Goal: Find specific page/section: Find specific page/section

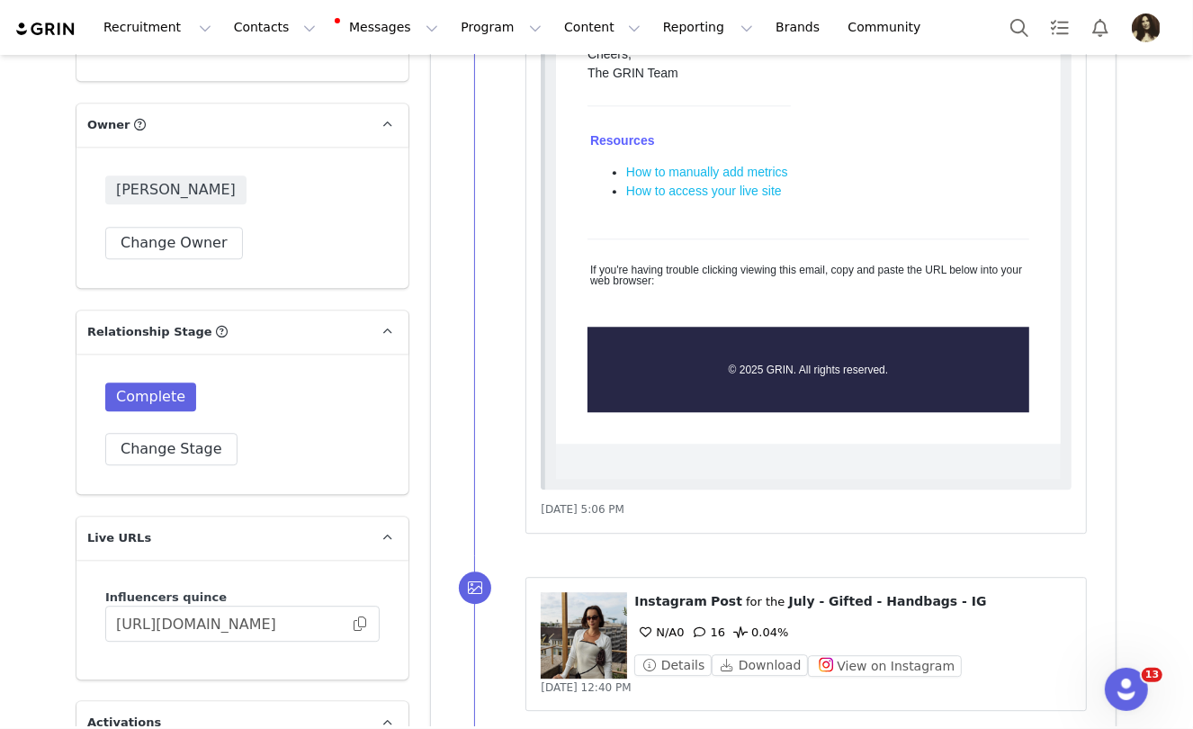
scroll to position [3262, 0]
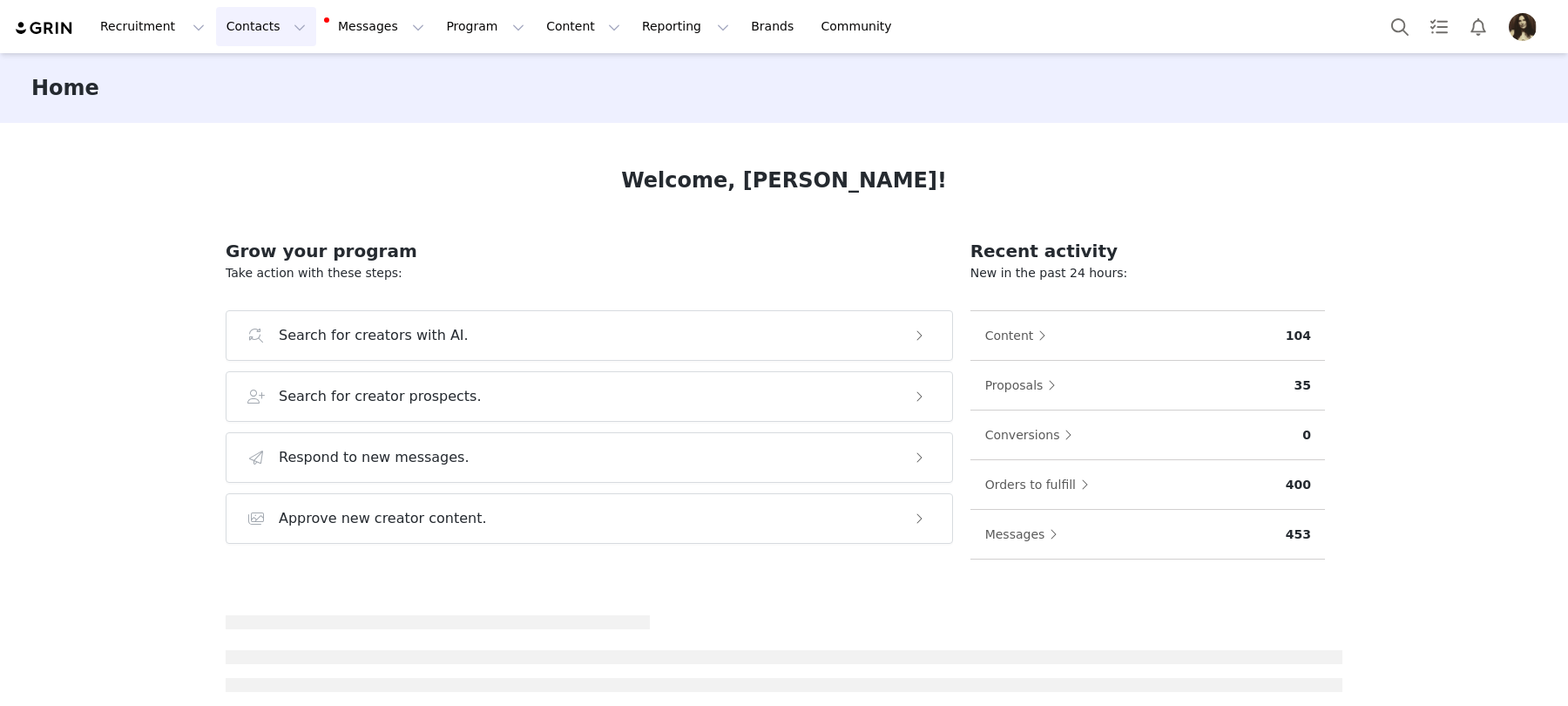
click at [241, 25] on button "Contacts Contacts" at bounding box center [265, 26] width 100 height 39
click at [241, 63] on link "Creators" at bounding box center [273, 77] width 137 height 32
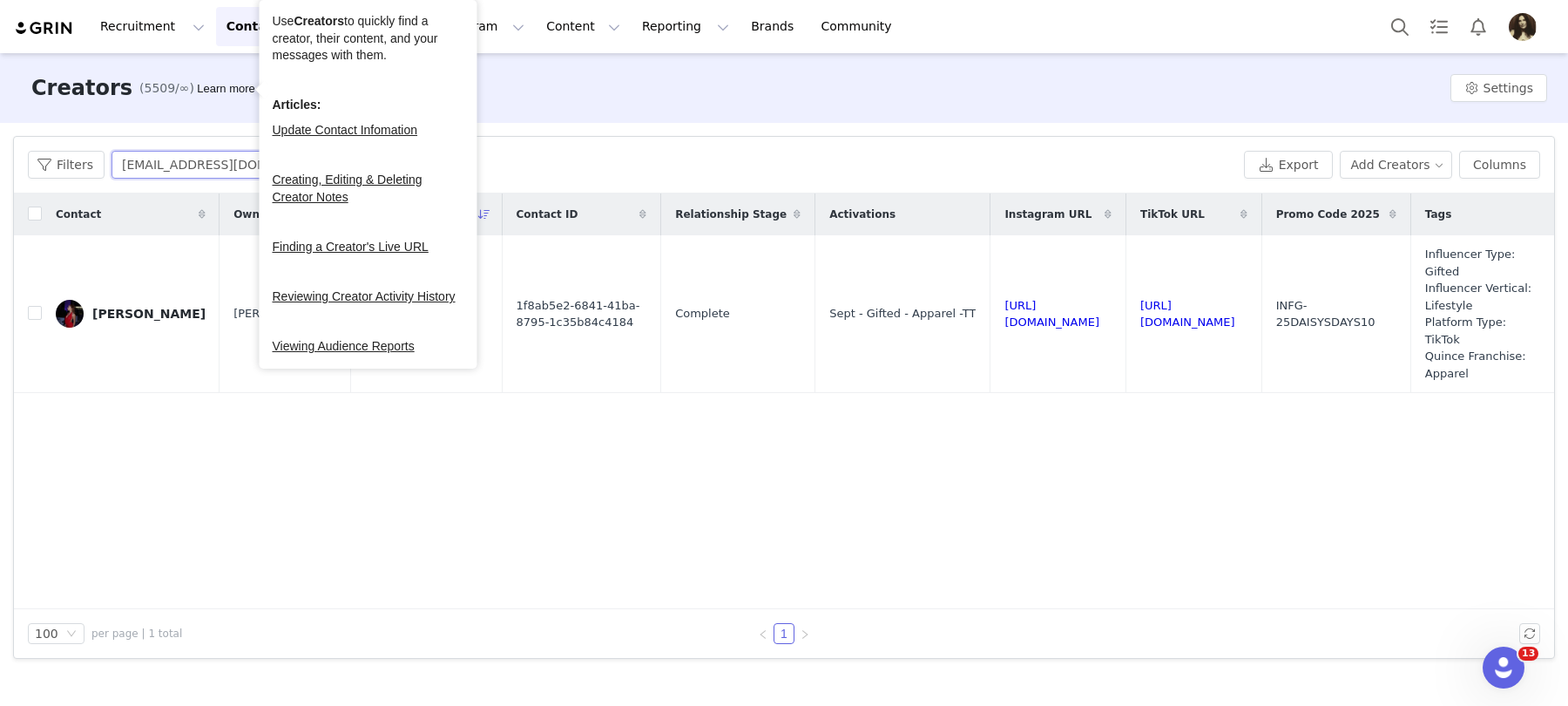
click at [257, 169] on input "[EMAIL_ADDRESS][DOMAIN_NAME]" at bounding box center [220, 165] width 218 height 28
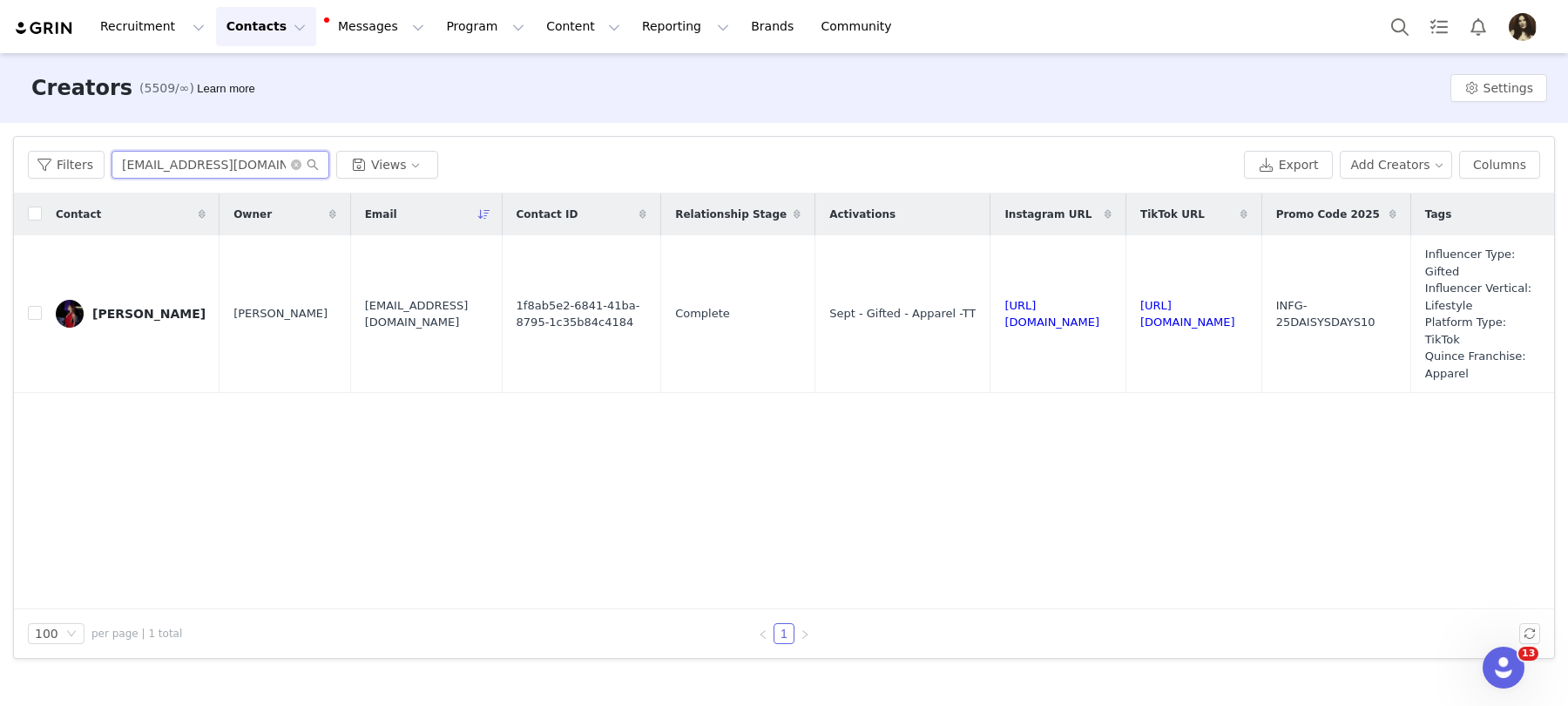
click at [233, 169] on input "[EMAIL_ADDRESS][DOMAIN_NAME]" at bounding box center [220, 165] width 218 height 28
paste input "[EMAIL_ADDRESS][DOMAIN_NAME]"
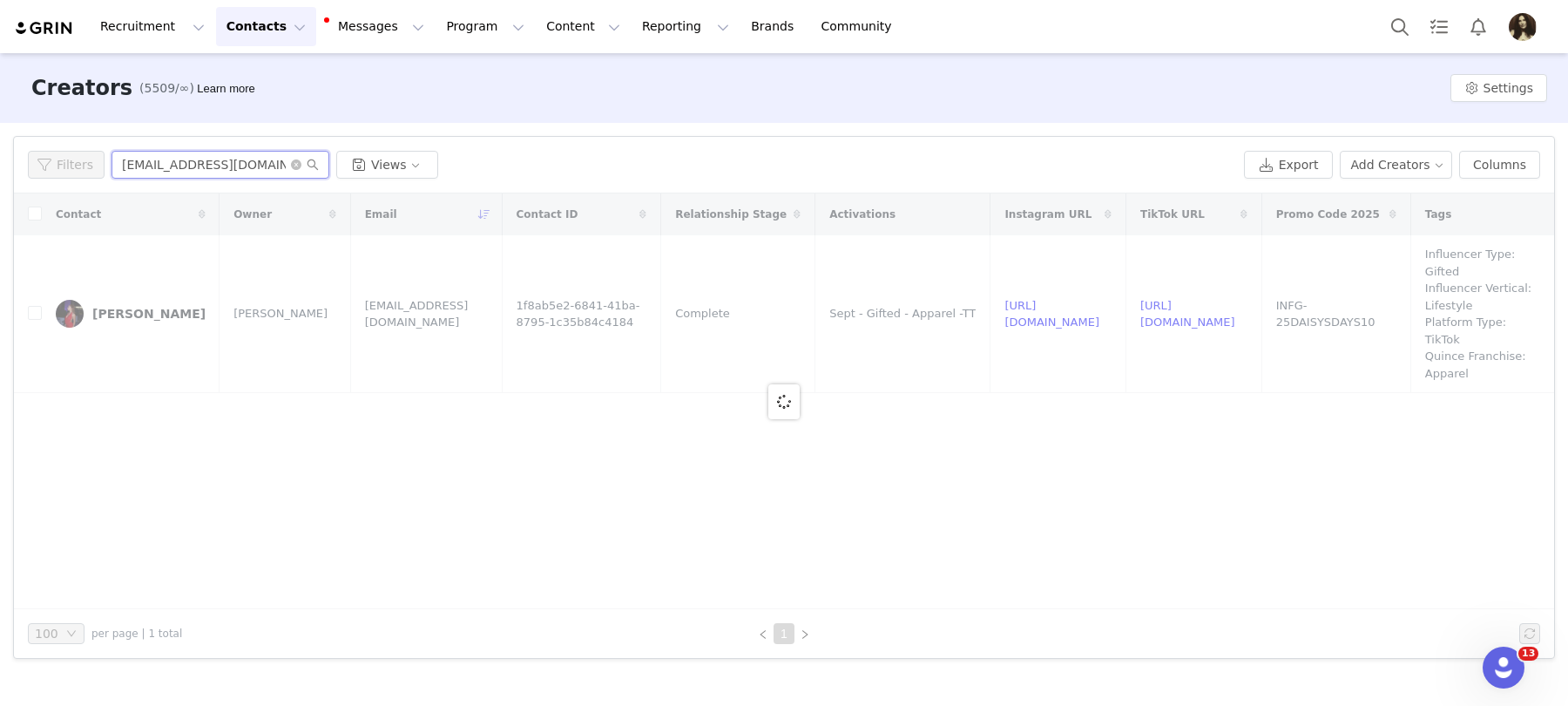
click at [133, 161] on input "[EMAIL_ADDRESS][DOMAIN_NAME]" at bounding box center [220, 165] width 218 height 28
click at [125, 161] on input "[EMAIL_ADDRESS][DOMAIN_NAME]" at bounding box center [220, 165] width 218 height 28
click at [273, 163] on input "[EMAIL_ADDRESS][DOMAIN_NAME]" at bounding box center [220, 165] width 218 height 28
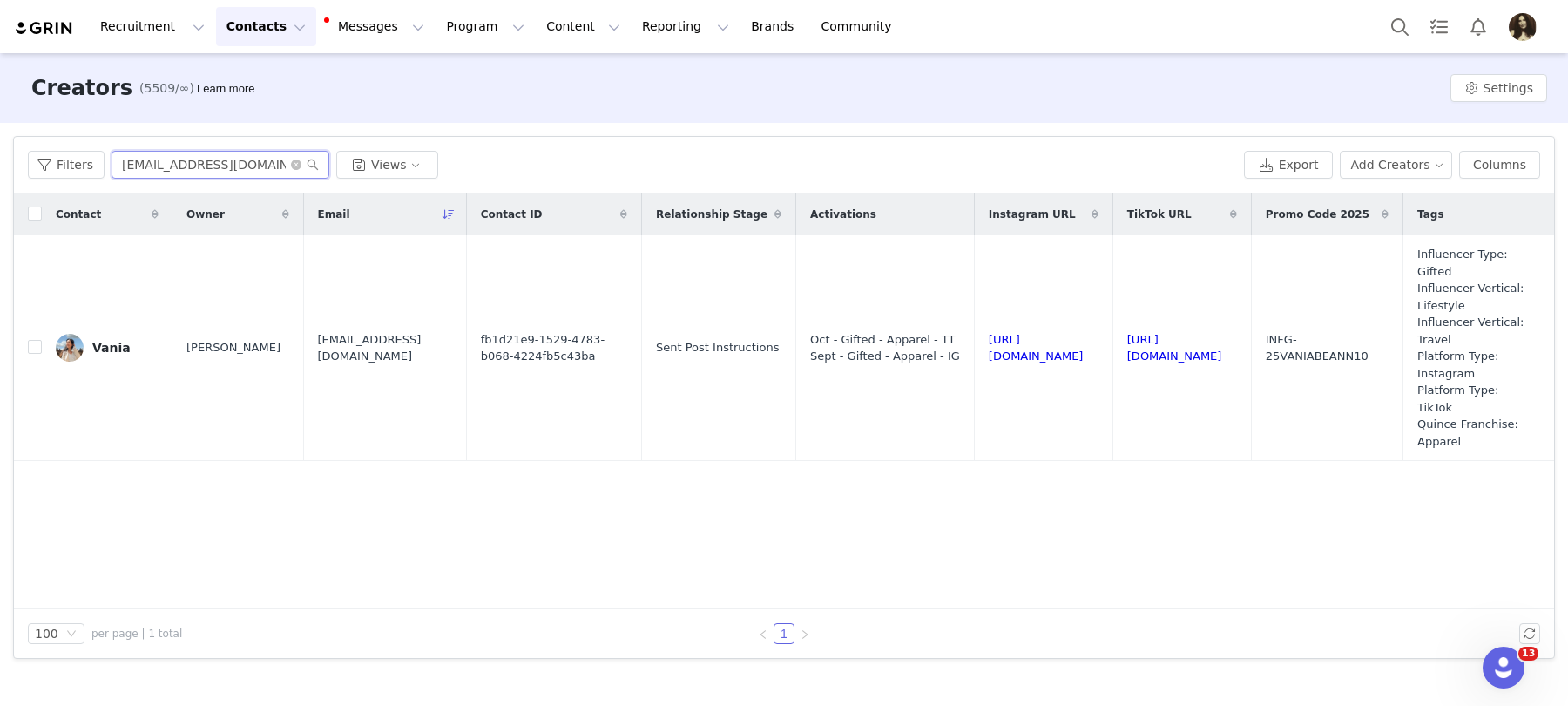
click at [246, 169] on input "[EMAIL_ADDRESS][DOMAIN_NAME]" at bounding box center [220, 165] width 218 height 28
paste input "[PERSON_NAME][EMAIL_ADDRESS][DOMAIN_NAME]"
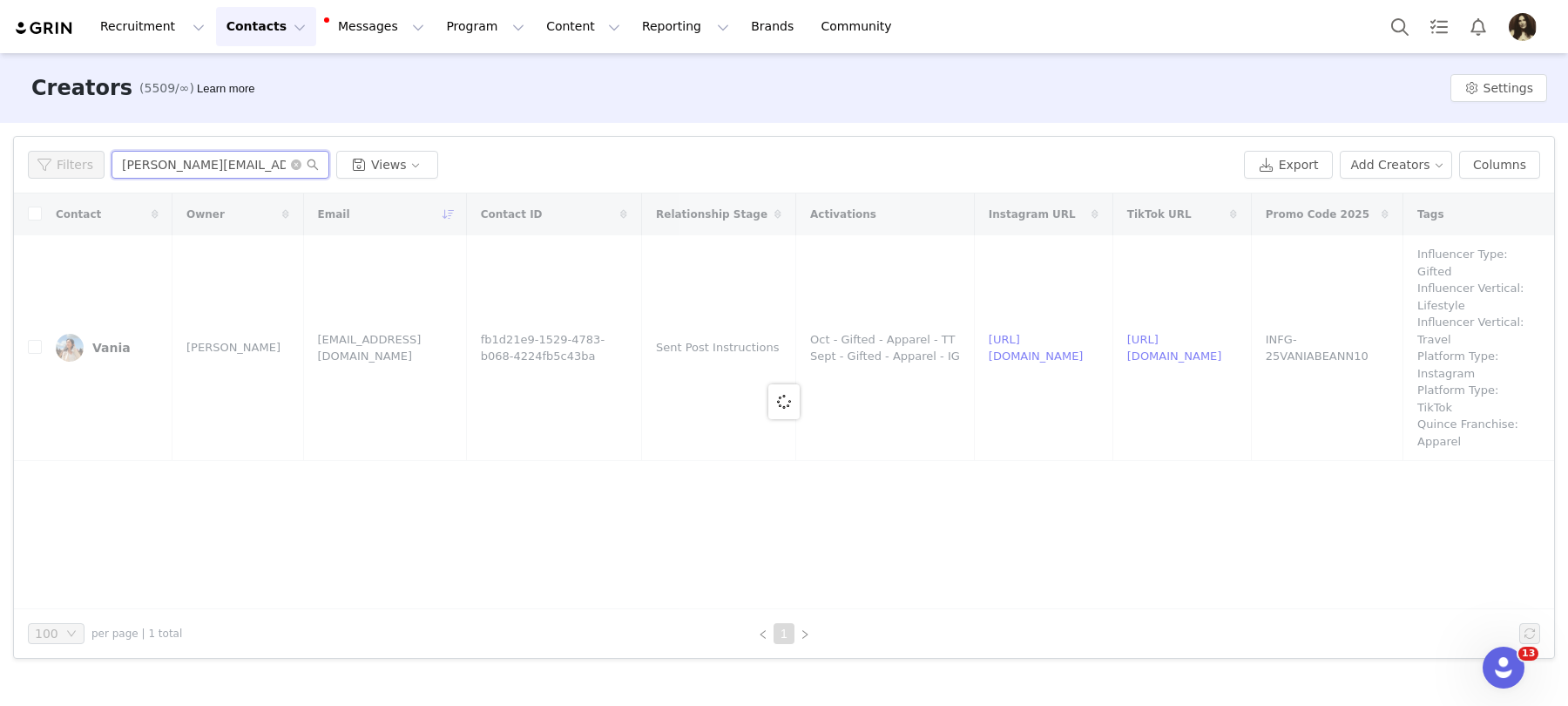
click at [115, 165] on input "[PERSON_NAME][EMAIL_ADDRESS][DOMAIN_NAME]" at bounding box center [220, 165] width 218 height 28
click at [122, 169] on input "[PERSON_NAME][EMAIL_ADDRESS][DOMAIN_NAME]" at bounding box center [220, 165] width 218 height 28
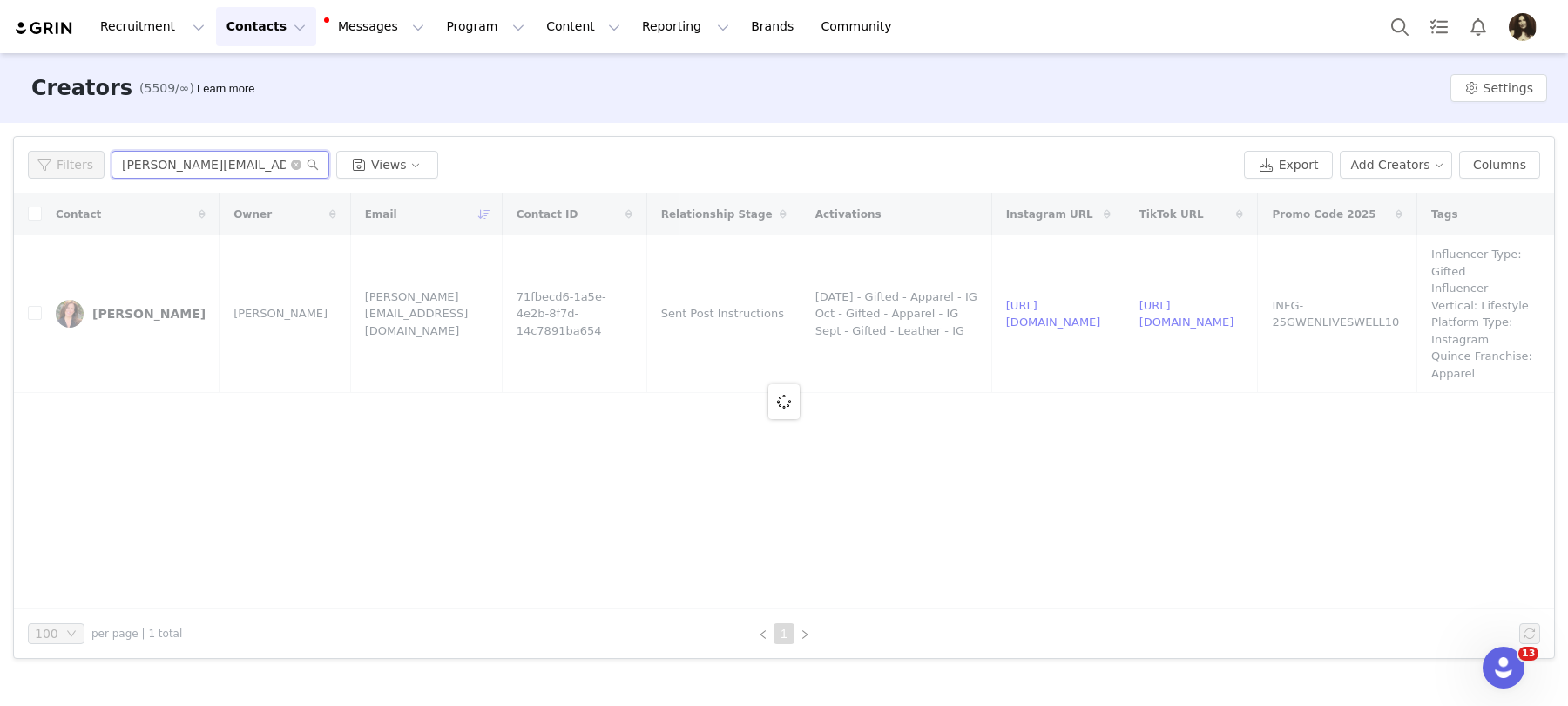
type input "[PERSON_NAME][EMAIL_ADDRESS][DOMAIN_NAME]"
